Goal: Task Accomplishment & Management: Manage account settings

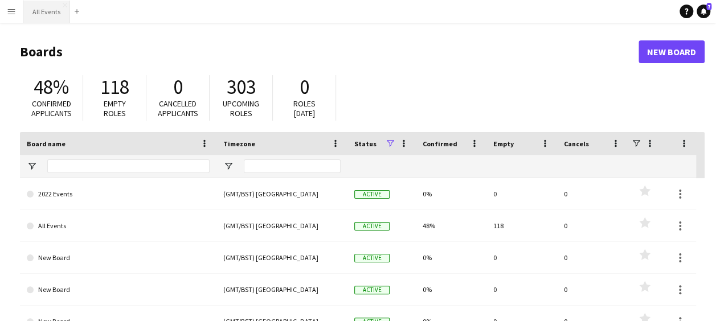
click at [55, 10] on button "All Events Close" at bounding box center [46, 12] width 47 height 22
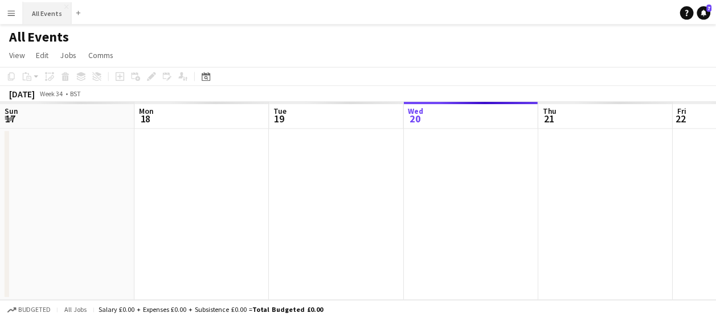
scroll to position [0, 272]
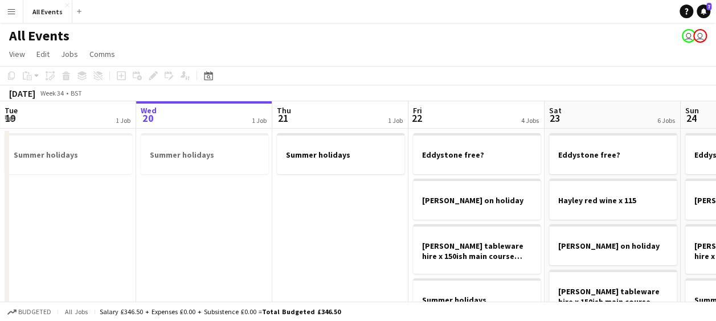
click at [213, 119] on app-board-header-date "Wed 20 1 Job" at bounding box center [204, 114] width 136 height 27
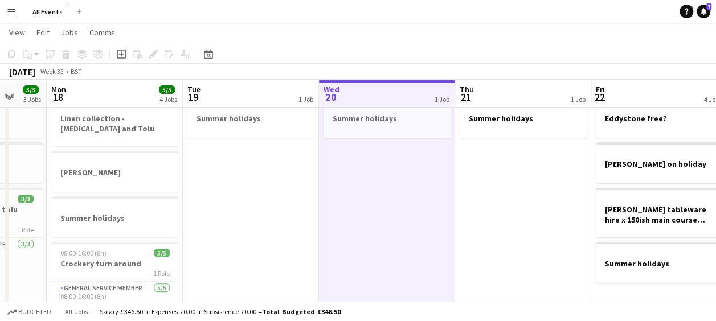
scroll to position [0, 0]
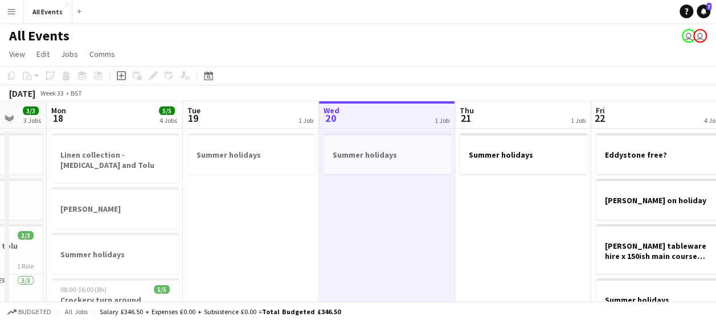
click at [268, 111] on app-board-header-date "Tue 19 1 Job" at bounding box center [251, 114] width 136 height 27
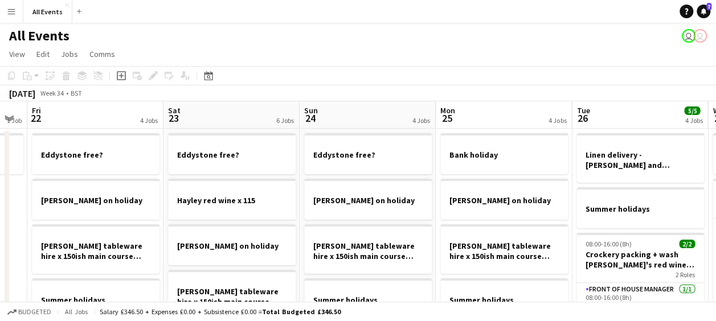
scroll to position [0, 295]
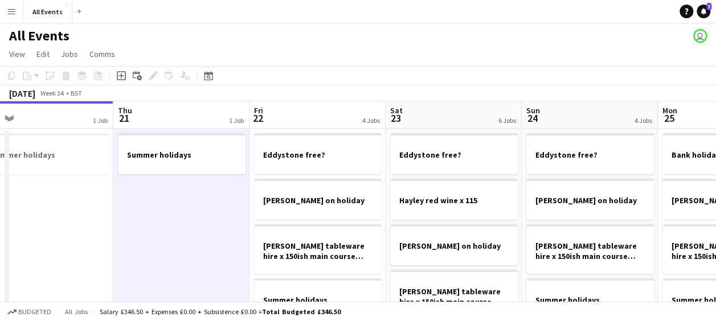
click at [181, 111] on app-board-header-date "Thu 21 1 Job" at bounding box center [181, 114] width 136 height 27
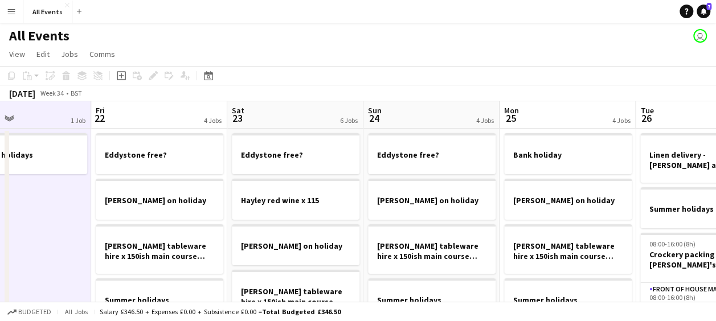
scroll to position [0, 455]
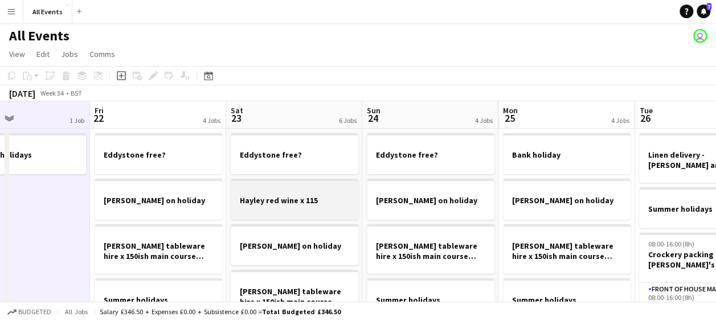
click at [283, 196] on h3 "Hayley red wine x 115" at bounding box center [295, 200] width 128 height 10
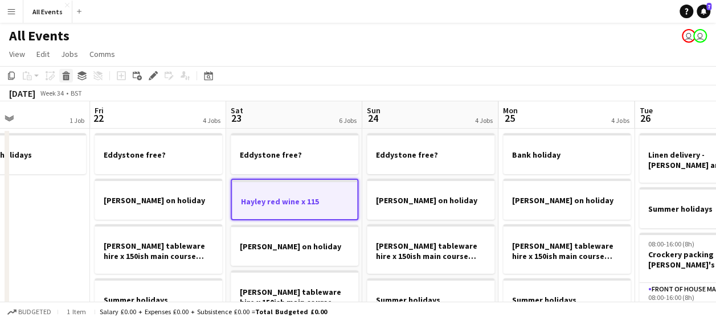
click at [66, 75] on icon at bounding box center [66, 78] width 6 height 6
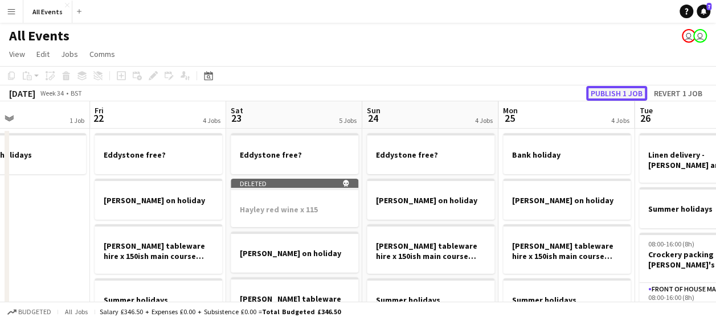
click at [615, 92] on button "Publish 1 job" at bounding box center [616, 93] width 61 height 15
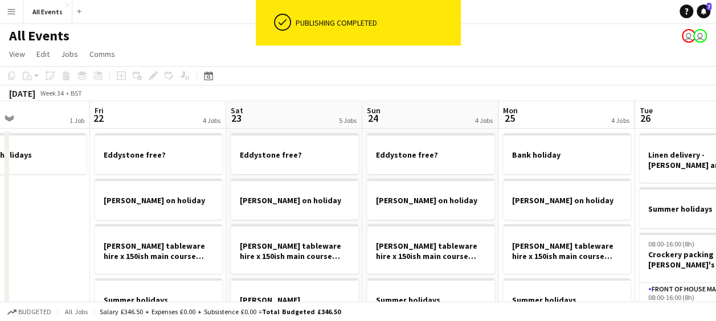
click at [398, 119] on app-board-header-date "Sun 24 4 Jobs" at bounding box center [430, 114] width 136 height 27
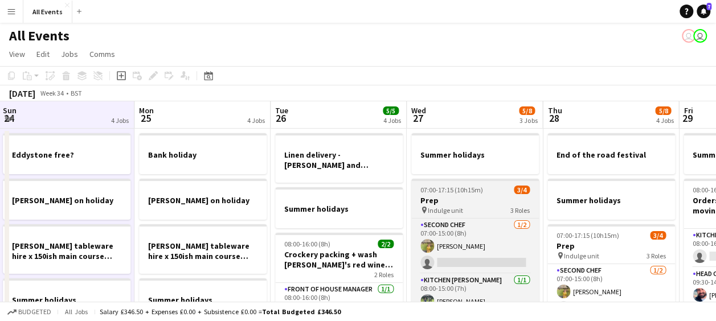
scroll to position [0, 547]
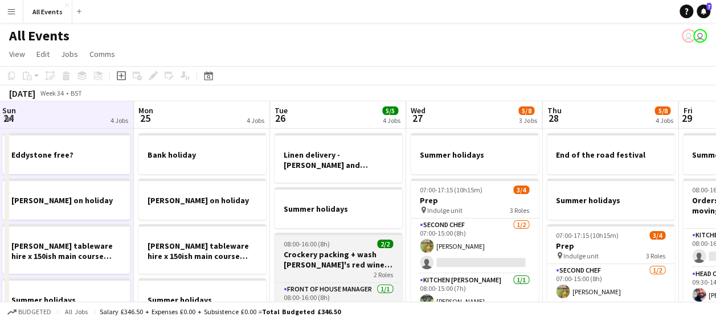
click at [324, 259] on h3 "Crockery packing + wash [PERSON_NAME]'s red wine x 115" at bounding box center [339, 260] width 128 height 21
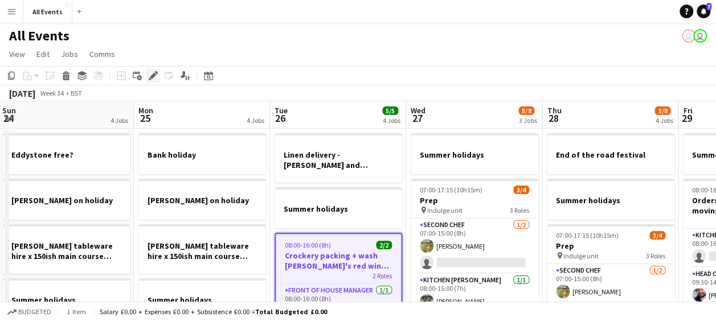
click at [150, 77] on icon at bounding box center [153, 76] width 6 height 6
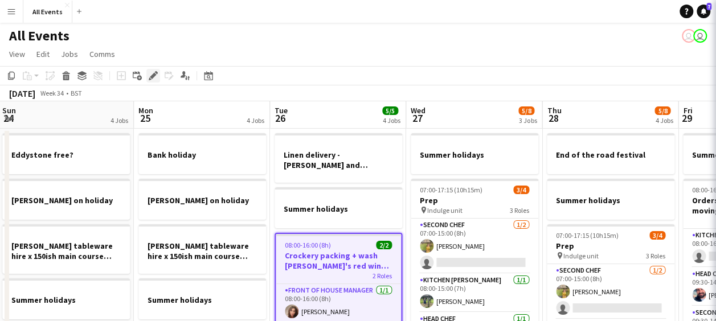
type input "*******"
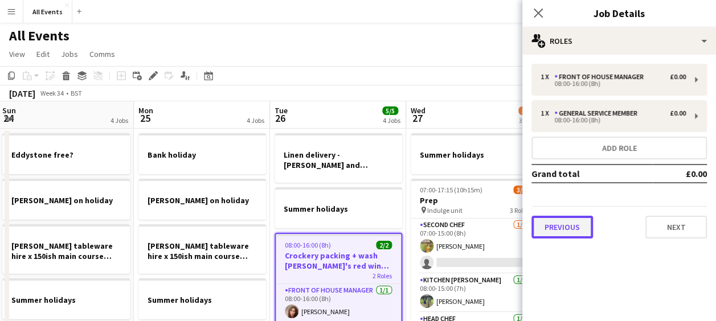
click at [550, 224] on button "Previous" at bounding box center [563, 227] width 62 height 23
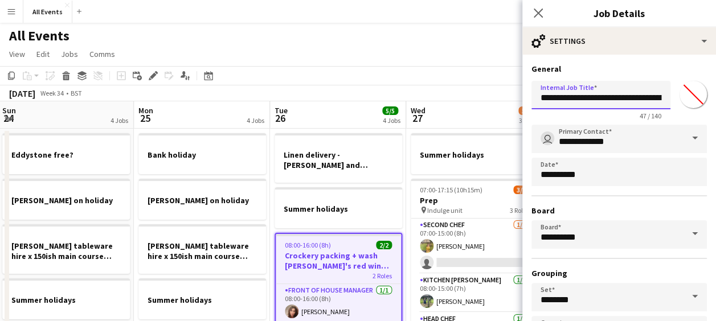
scroll to position [0, 71]
drag, startPoint x: 607, startPoint y: 96, endPoint x: 700, endPoint y: 91, distance: 93.0
click at [700, 91] on form "**********" at bounding box center [620, 232] width 194 height 336
type input "**********"
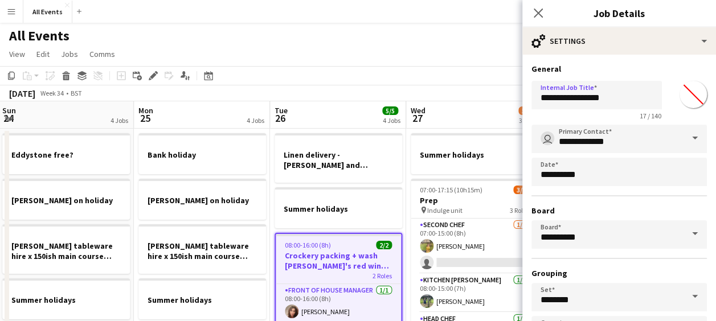
click at [474, 83] on app-toolbar "Copy Paste Paste Ctrl+V Paste with crew Ctrl+Shift+V Paste linked Job [GEOGRAPH…" at bounding box center [358, 75] width 716 height 19
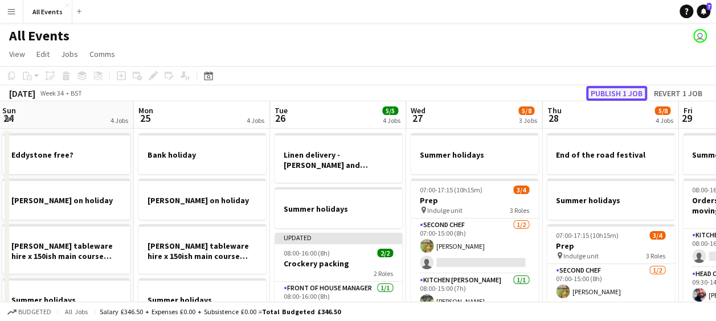
click at [621, 89] on button "Publish 1 job" at bounding box center [616, 93] width 61 height 15
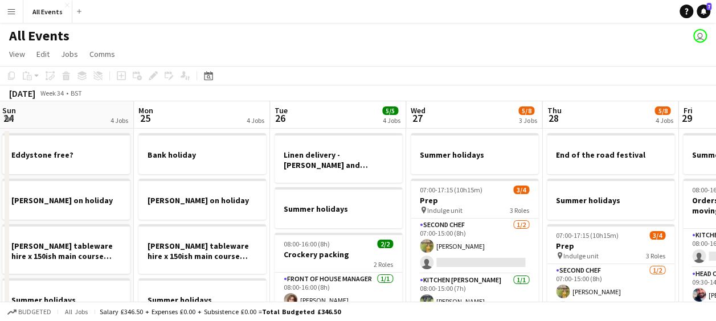
click at [185, 119] on app-board-header-date "Mon 25 4 Jobs" at bounding box center [202, 114] width 136 height 27
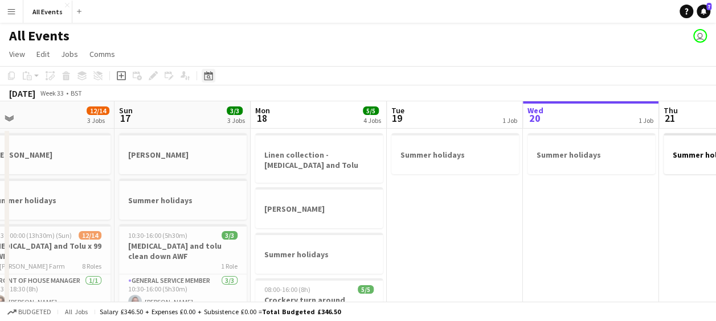
click at [209, 76] on icon at bounding box center [209, 77] width 4 height 4
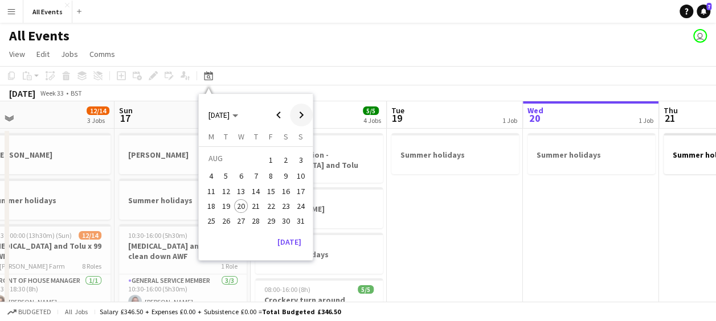
click at [305, 116] on span "Next month" at bounding box center [301, 115] width 23 height 23
click at [254, 221] on span "27" at bounding box center [256, 221] width 14 height 14
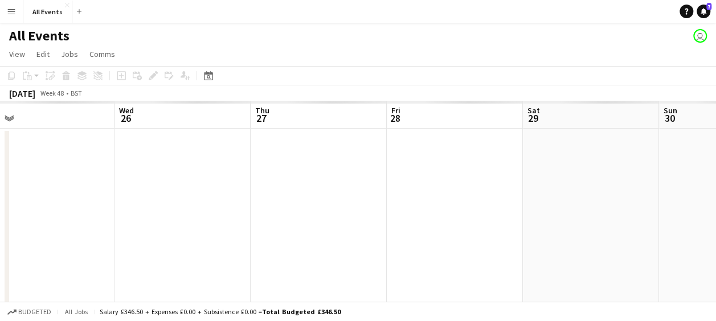
scroll to position [0, 392]
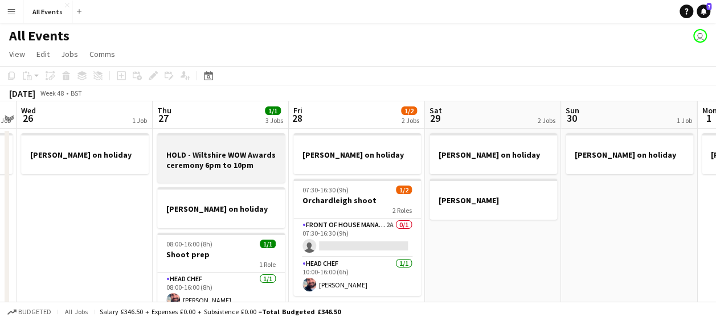
click at [227, 150] on h3 "HOLD - Wiltshire WOW Awards ceremony 6pm to 10pm" at bounding box center [221, 160] width 128 height 21
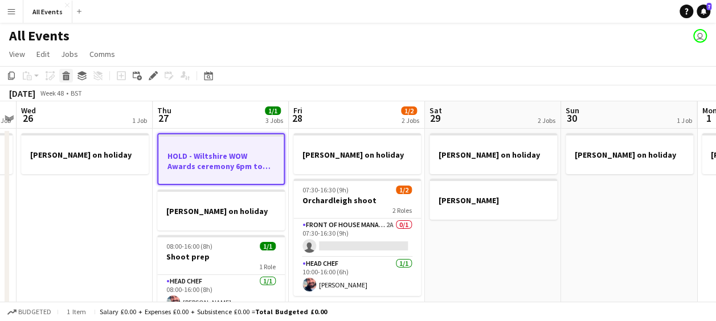
click at [66, 74] on icon at bounding box center [65, 72] width 7 height 3
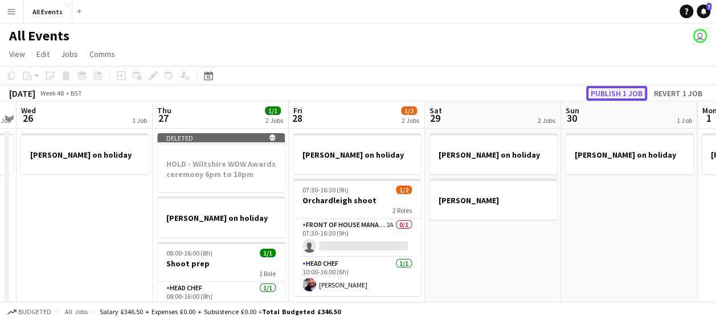
click at [613, 92] on button "Publish 1 job" at bounding box center [616, 93] width 61 height 15
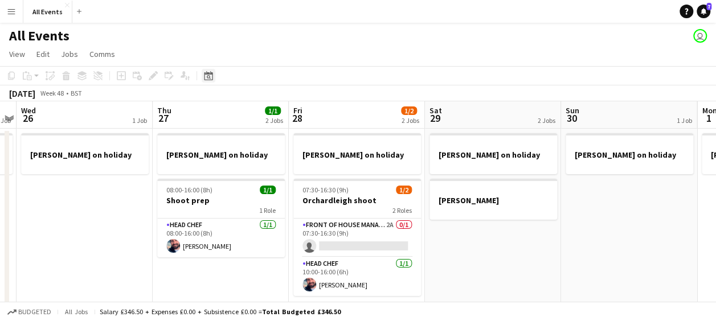
click at [207, 74] on icon at bounding box center [208, 75] width 9 height 9
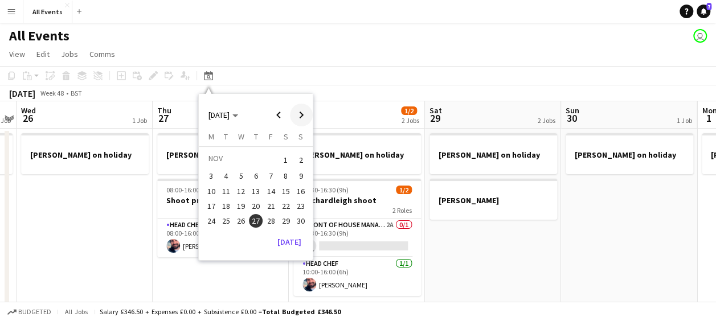
click at [303, 112] on span "Next month" at bounding box center [301, 115] width 23 height 23
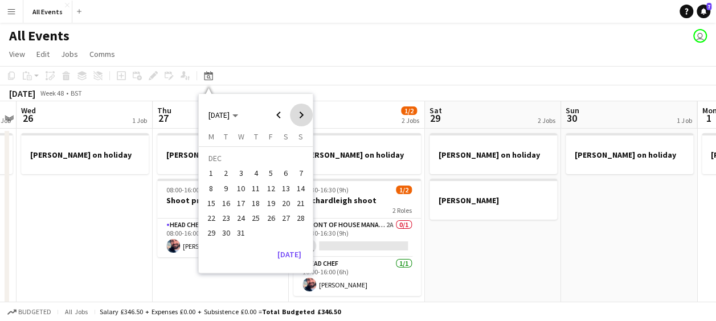
click at [303, 112] on span "Next month" at bounding box center [301, 115] width 23 height 23
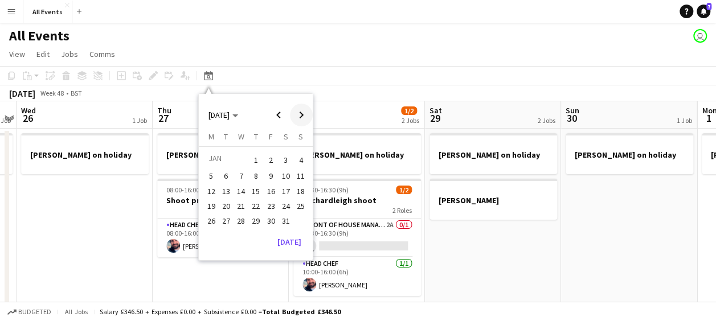
click at [303, 112] on span "Next month" at bounding box center [301, 115] width 23 height 23
click at [287, 214] on span "25" at bounding box center [286, 218] width 14 height 14
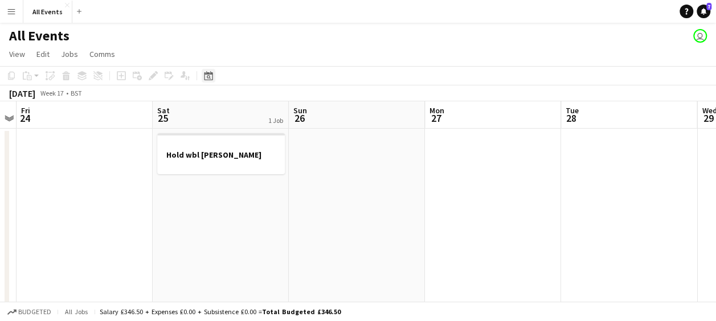
click at [209, 78] on icon at bounding box center [209, 77] width 4 height 4
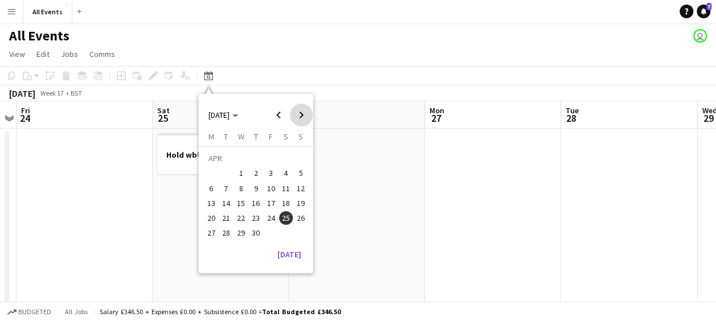
click at [300, 115] on span "Next month" at bounding box center [301, 115] width 23 height 23
click at [285, 203] on span "18" at bounding box center [286, 204] width 14 height 14
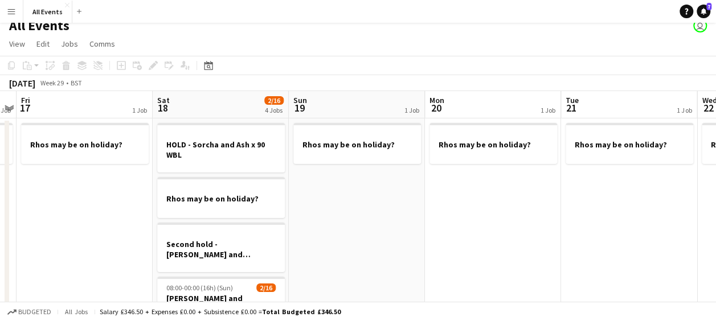
scroll to position [0, 0]
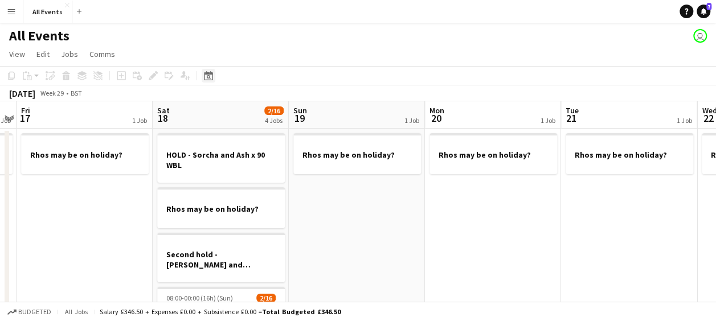
click at [211, 79] on icon "Date picker" at bounding box center [208, 75] width 9 height 9
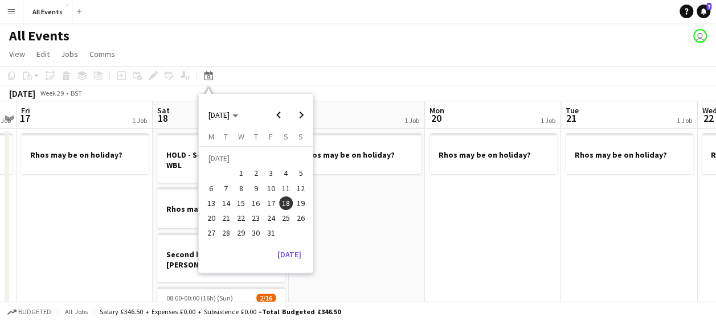
click at [275, 28] on div "All Events user" at bounding box center [358, 34] width 716 height 22
